Goal: Task Accomplishment & Management: Complete application form

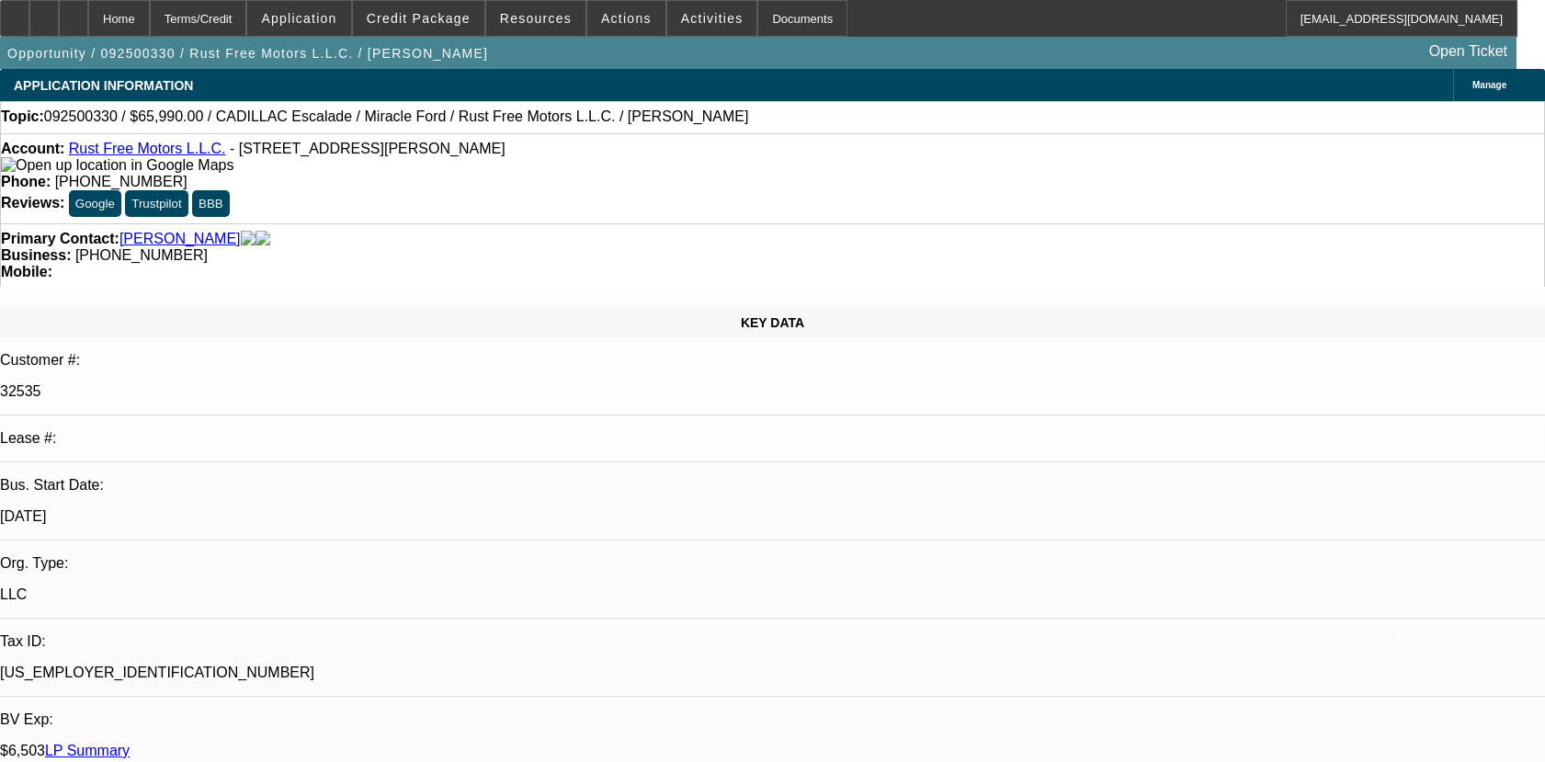
select select "0"
select select "2"
select select "0.1"
select select "4"
select select "0"
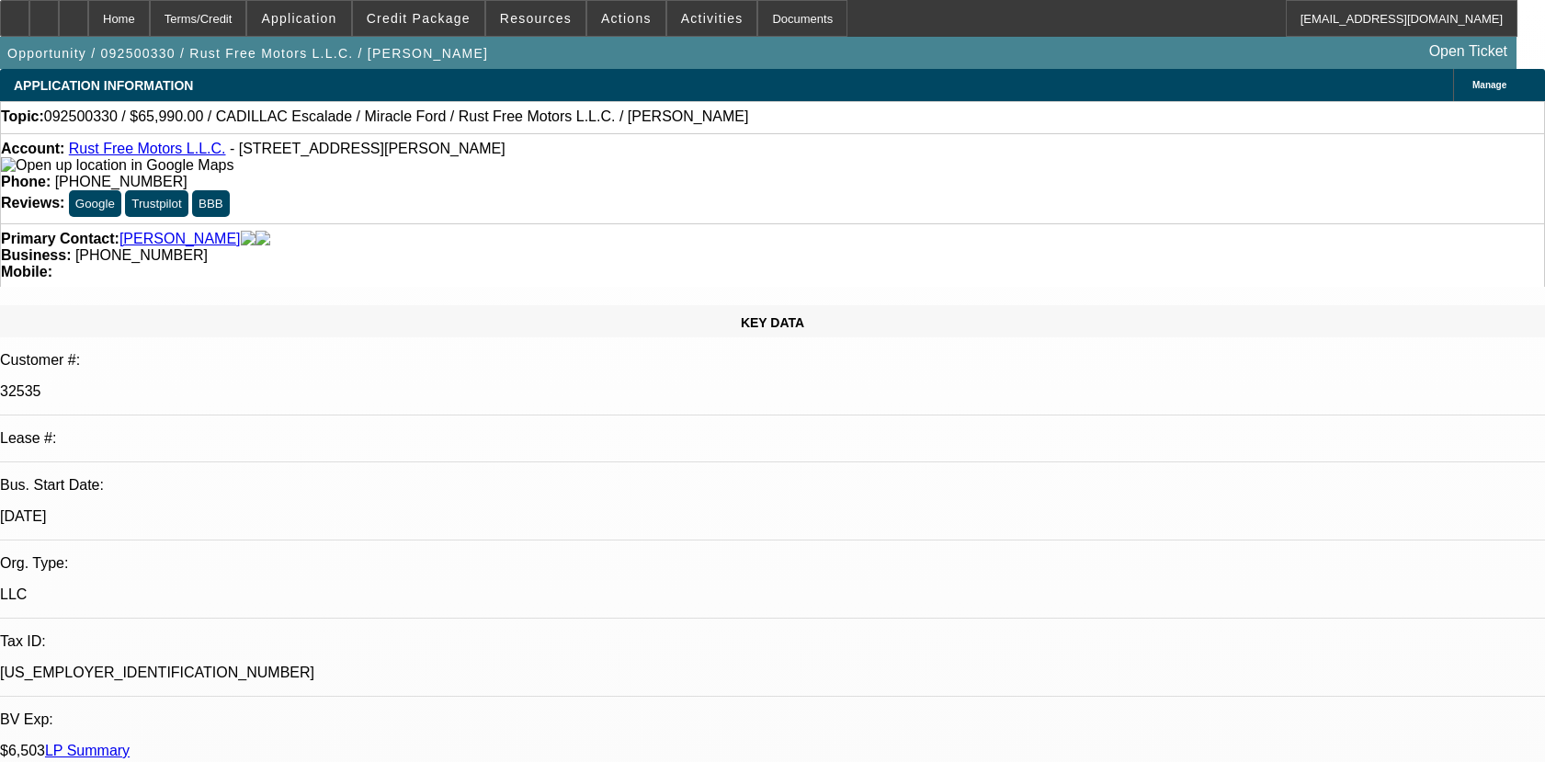
select select "0"
select select "3"
select select "0.1"
select select "4"
select select "0"
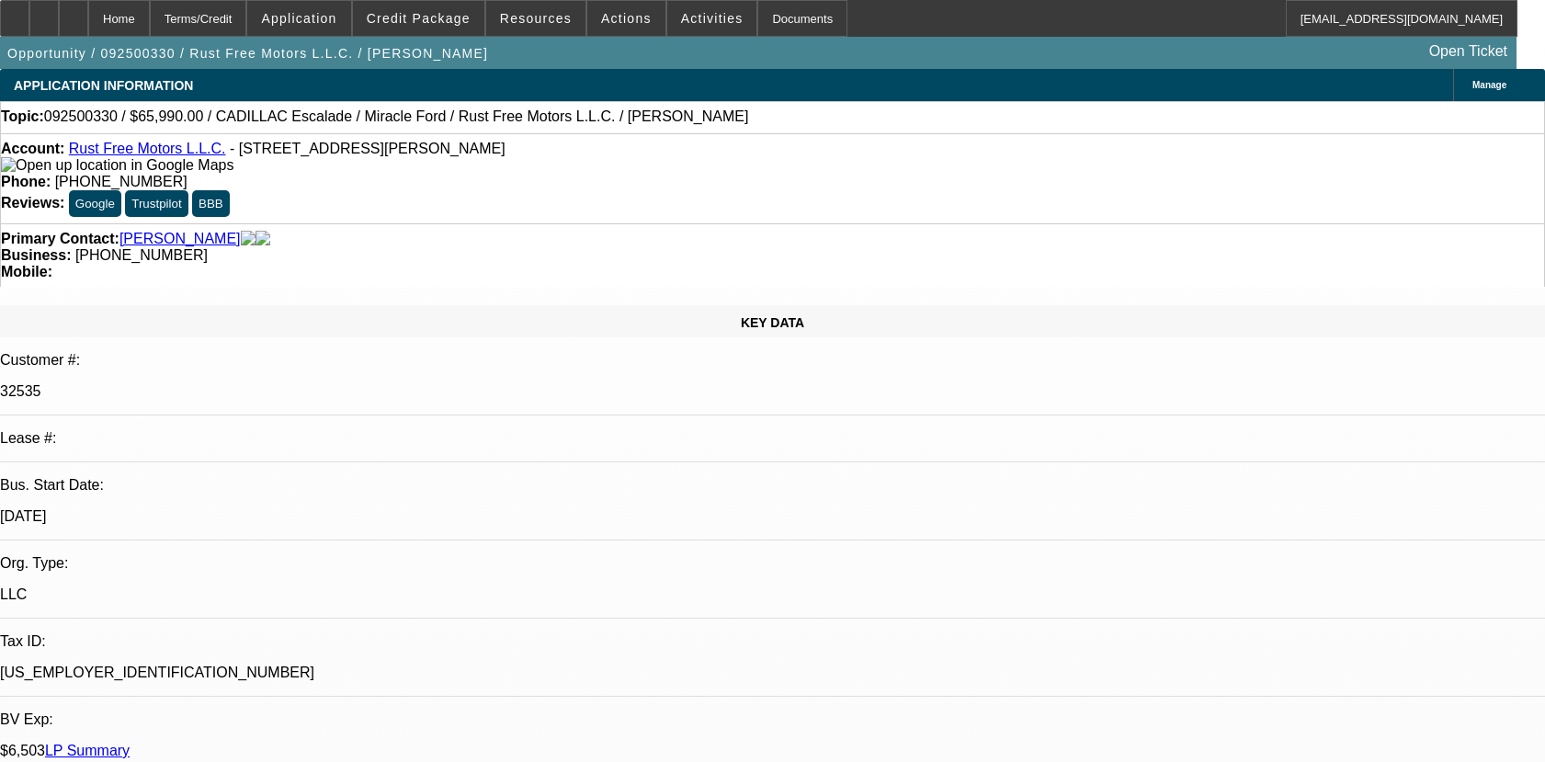
select select "0"
select select "3"
select select "0.1"
select select "4"
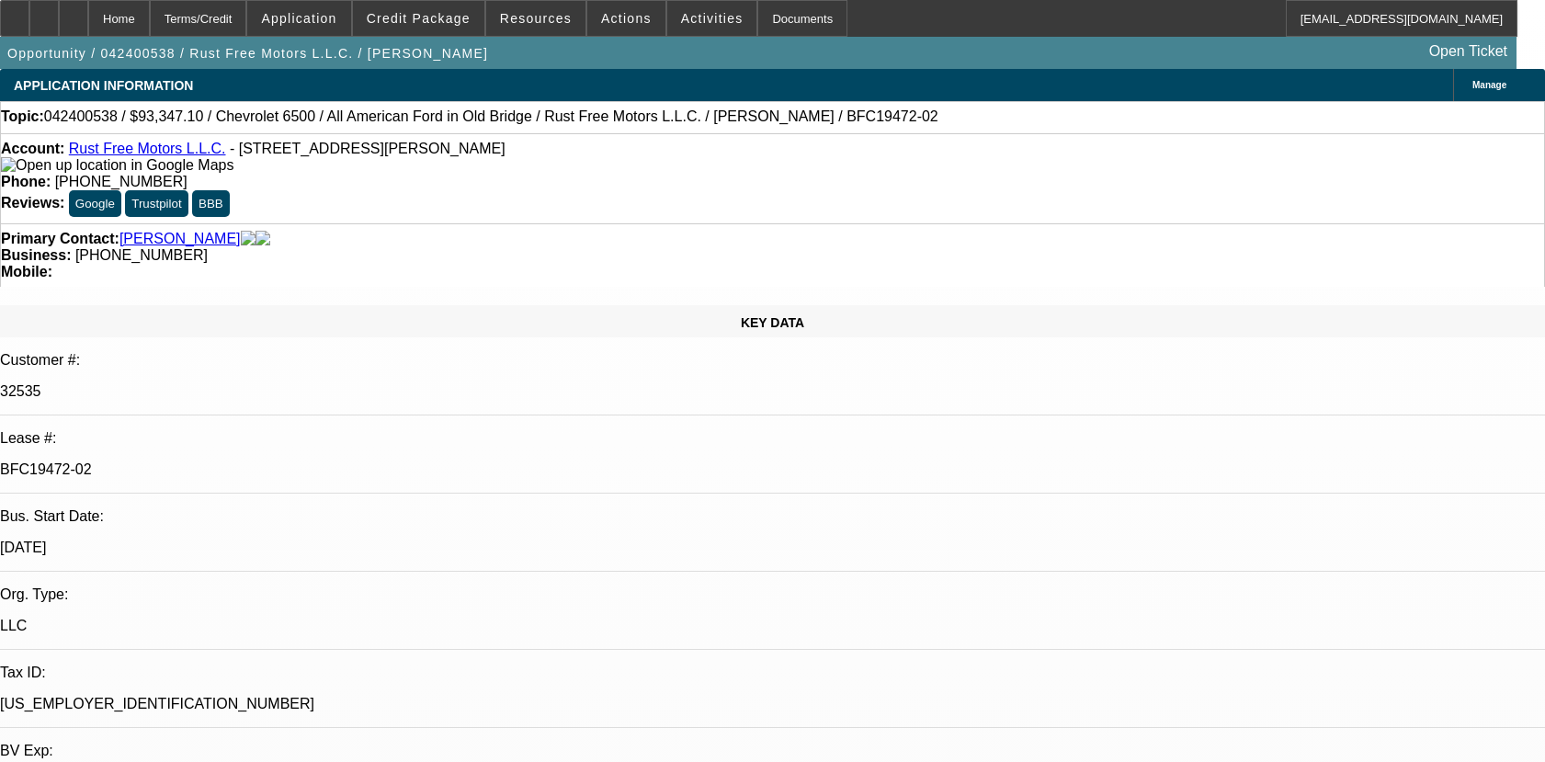
select select "0"
select select "2"
select select "0.1"
select select "4"
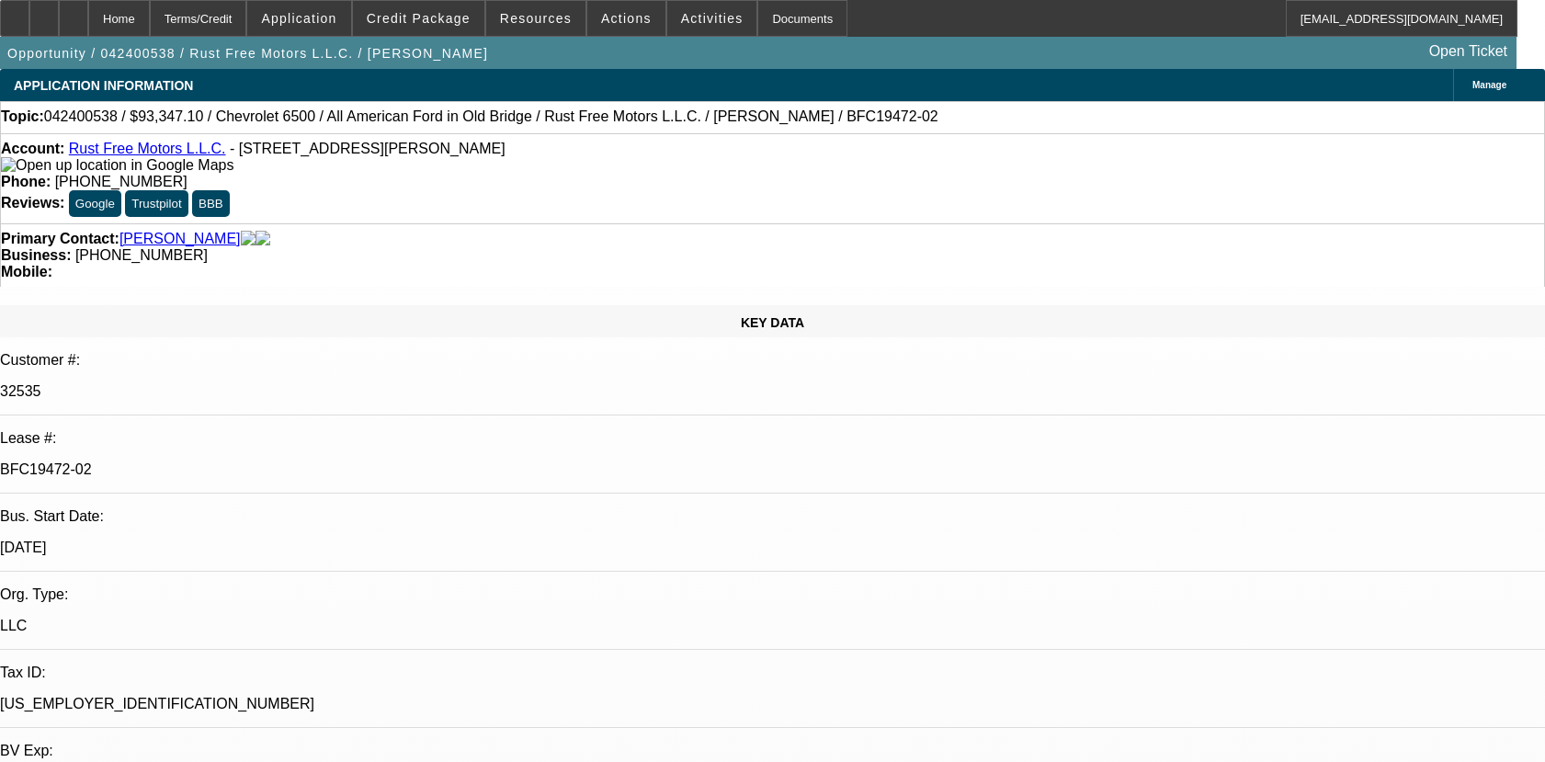
select select "0.1"
select select "0"
select select "2"
select select "0.1"
select select "4"
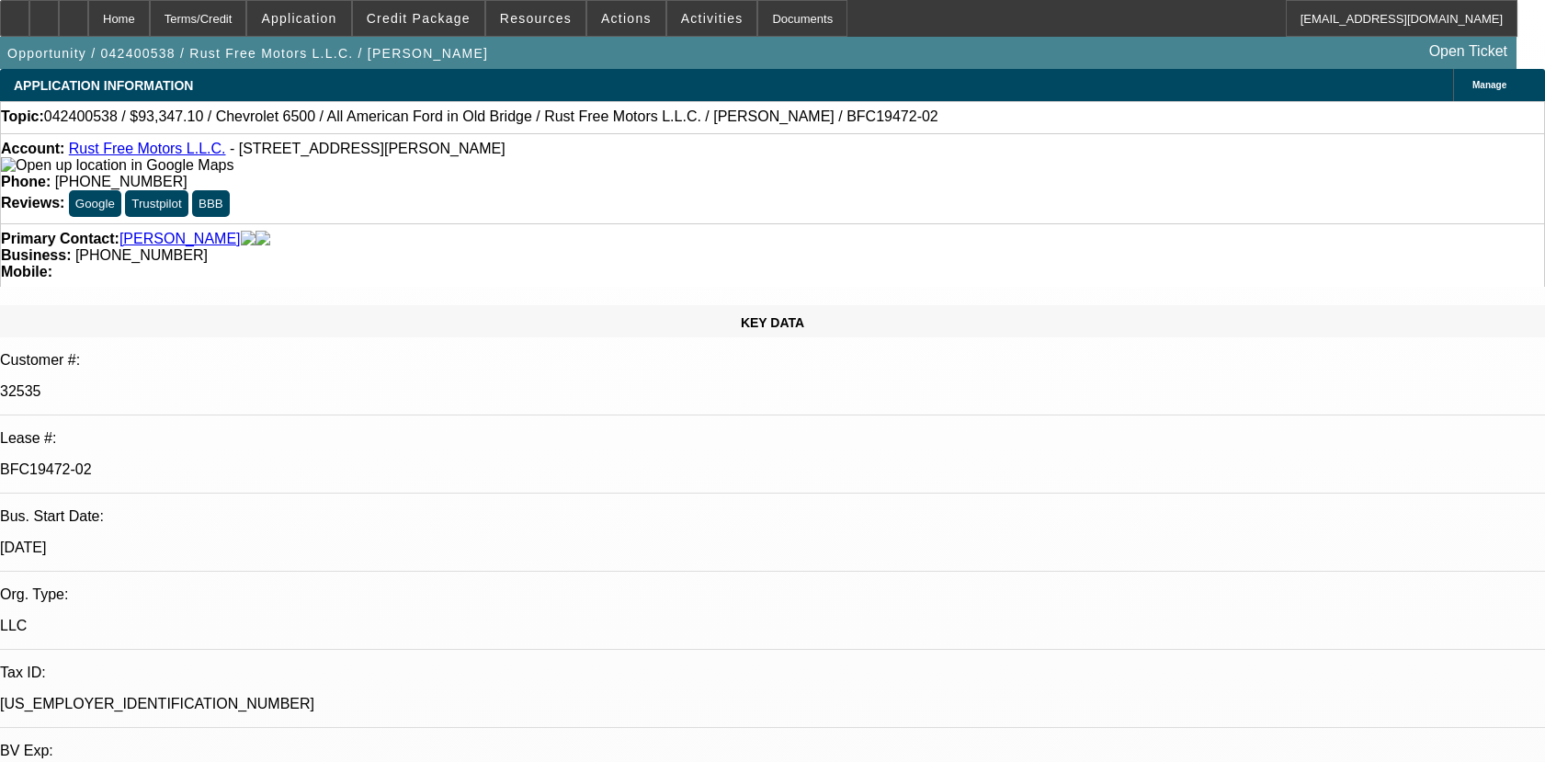
select select "0.1"
select select "0"
select select "2"
select select "0.1"
select select "4"
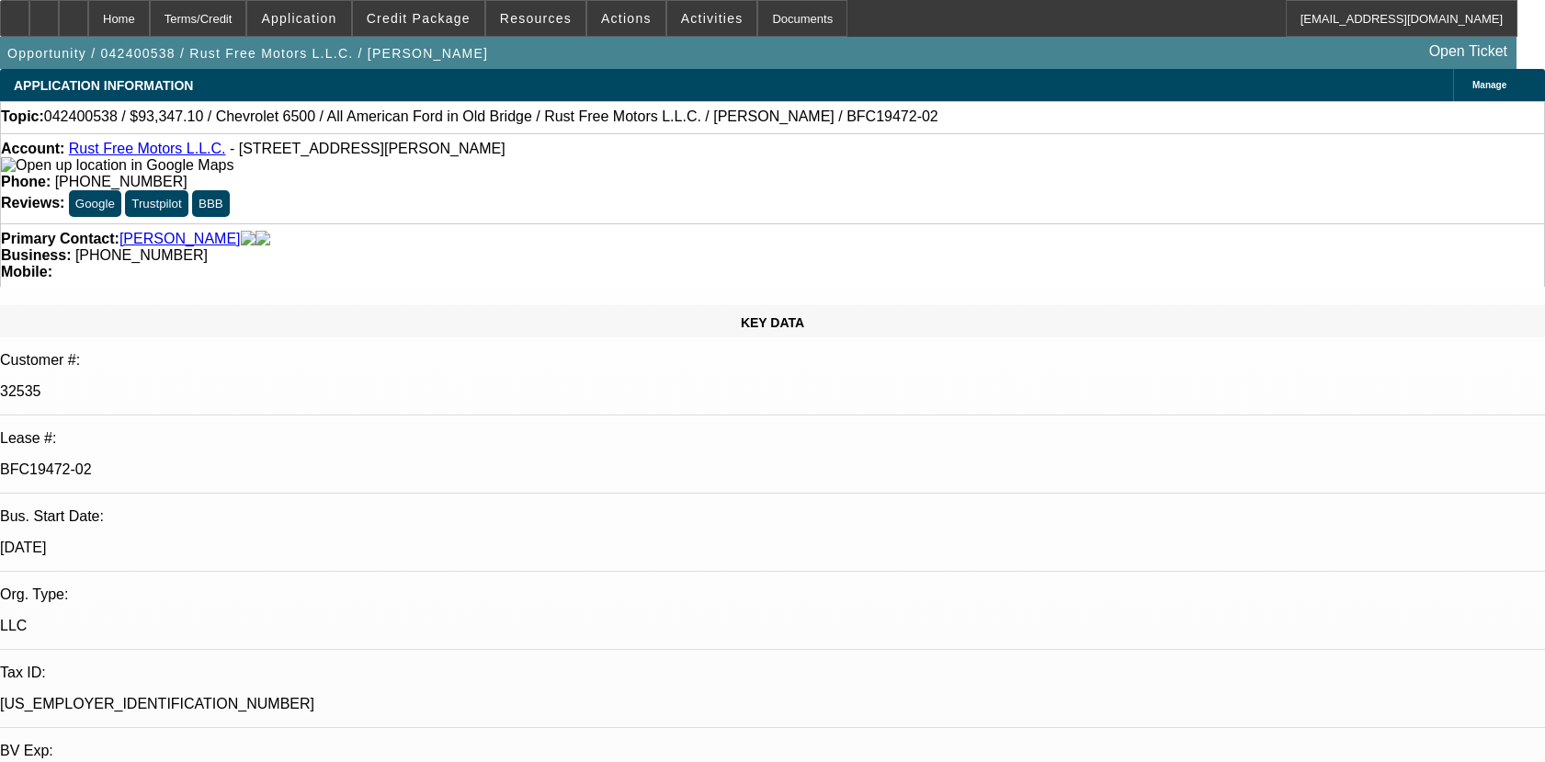
select select "0.1"
select select "0"
select select "2"
select select "0.1"
select select "4"
